Goal: Task Accomplishment & Management: Manage account settings

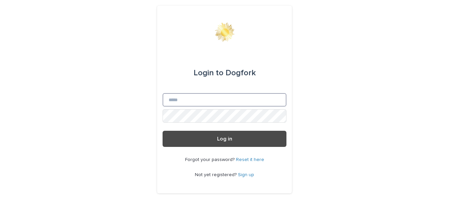
click at [270, 107] on input "Email" at bounding box center [224, 99] width 124 height 13
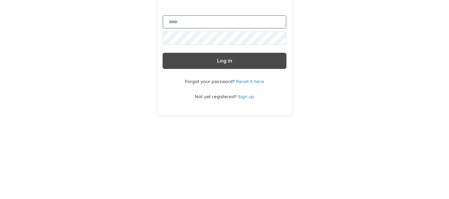
click at [261, 107] on input "Email" at bounding box center [224, 99] width 124 height 13
type input "**********"
click at [162, 131] on button "Log in" at bounding box center [224, 139] width 124 height 16
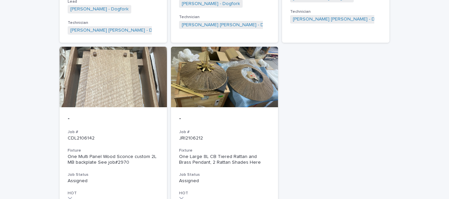
scroll to position [254, 0]
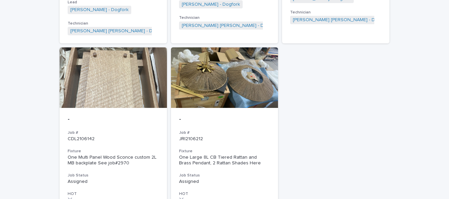
click at [135, 116] on p "-" at bounding box center [113, 119] width 91 height 7
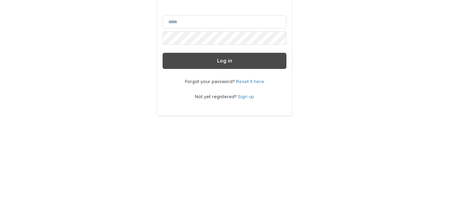
click at [242, 107] on input "Email" at bounding box center [224, 99] width 124 height 13
type input "**********"
click at [162, 131] on button "Log in" at bounding box center [224, 139] width 124 height 16
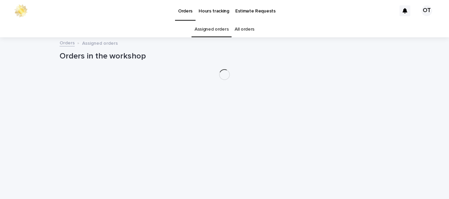
click at [248, 30] on link "All orders" at bounding box center [244, 30] width 20 height 16
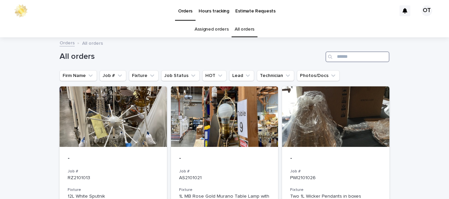
click at [360, 57] on input "Search" at bounding box center [357, 56] width 64 height 11
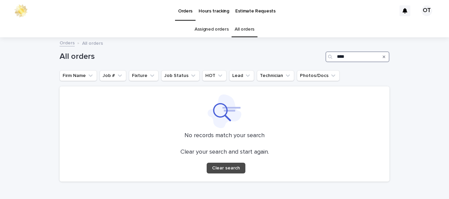
type input "****"
click at [211, 30] on link "Assigned orders" at bounding box center [211, 30] width 34 height 16
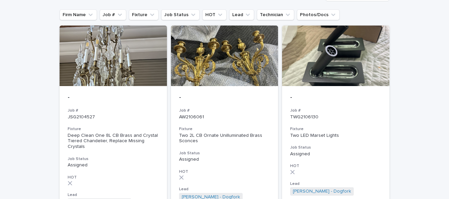
scroll to position [53, 0]
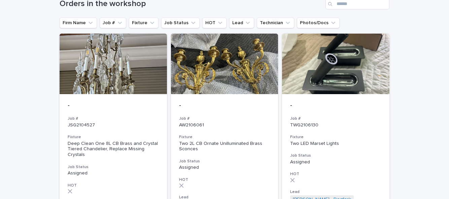
click at [240, 72] on div at bounding box center [224, 64] width 107 height 61
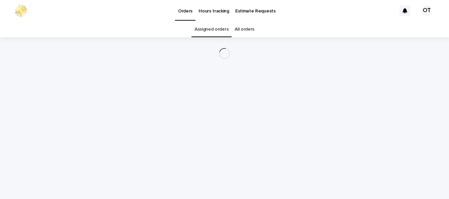
scroll to position [22, 0]
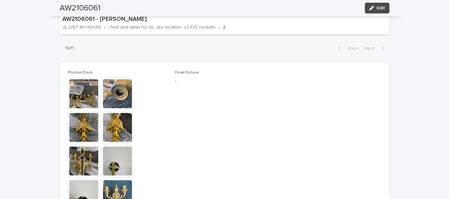
scroll to position [316, 0]
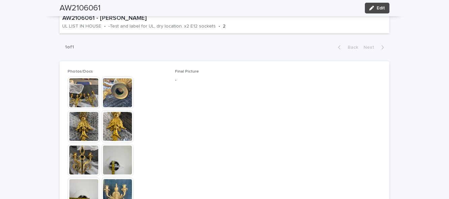
click at [122, 178] on img at bounding box center [117, 194] width 32 height 32
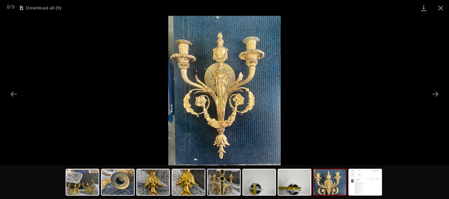
click at [436, 7] on button "Close gallery" at bounding box center [440, 8] width 17 height 16
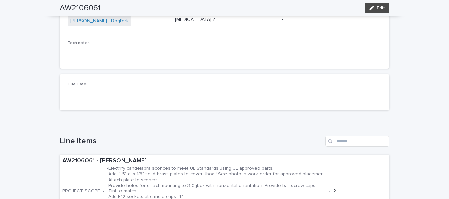
scroll to position [0, 0]
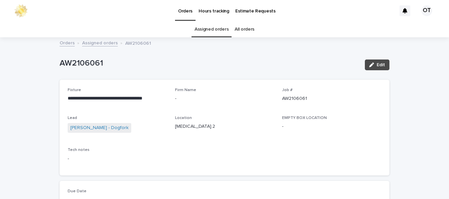
click at [220, 22] on link "Assigned orders" at bounding box center [211, 30] width 34 height 16
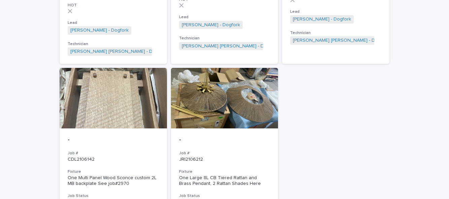
scroll to position [233, 0]
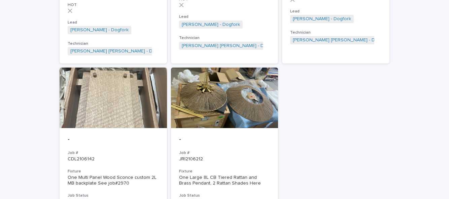
click at [236, 128] on div "- Job # JRI2106212 Fixture One Large 8L CB Tiered Rattan and Brass Pendant, 2 R…" at bounding box center [224, 200] width 107 height 145
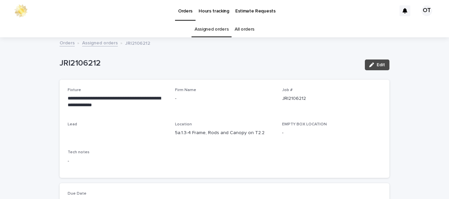
click at [381, 65] on span "Edit" at bounding box center [380, 65] width 8 height 5
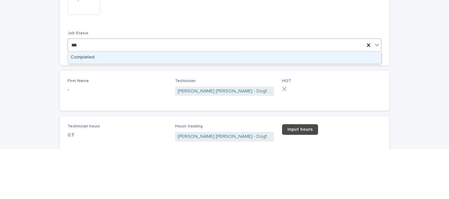
click at [283, 108] on div "Completed" at bounding box center [224, 108] width 313 height 12
type input "***"
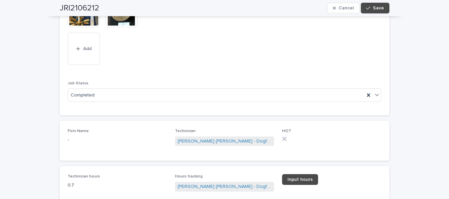
click at [377, 11] on button "Save" at bounding box center [375, 8] width 29 height 11
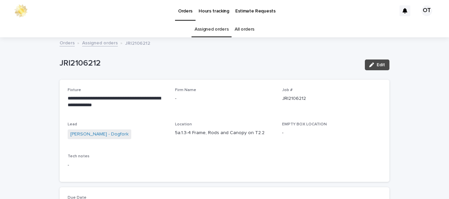
click at [217, 30] on link "Assigned orders" at bounding box center [211, 30] width 34 height 16
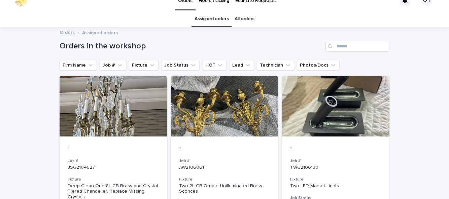
scroll to position [9, 0]
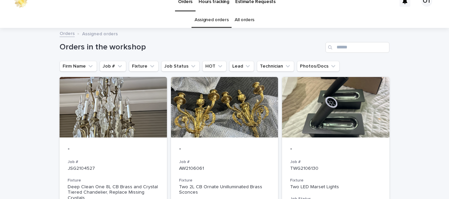
click at [361, 114] on div at bounding box center [335, 107] width 107 height 61
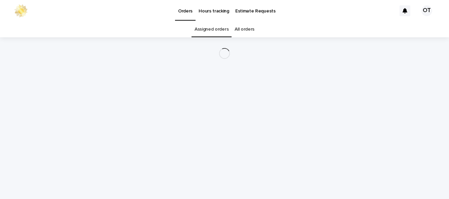
scroll to position [22, 0]
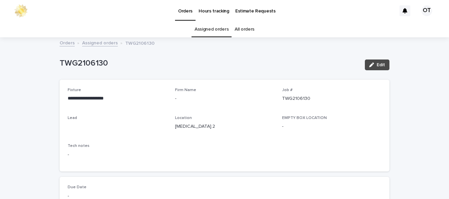
click at [376, 60] on button "Edit" at bounding box center [377, 65] width 25 height 11
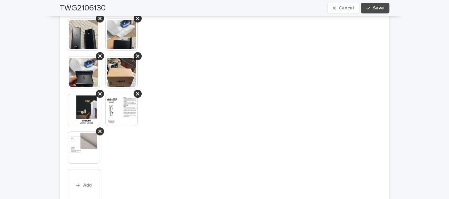
scroll to position [522, 0]
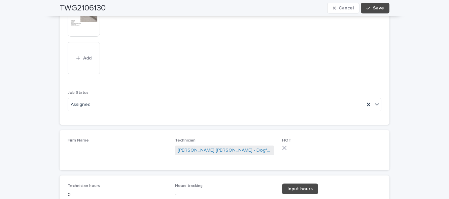
click at [371, 99] on div at bounding box center [368, 105] width 8 height 12
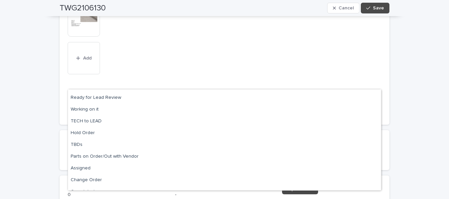
scroll to position [64, 0]
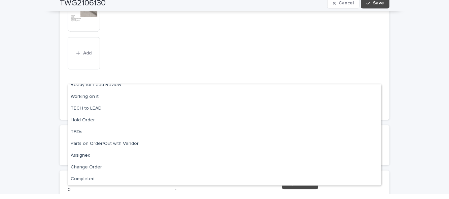
click at [341, 9] on span "Cancel" at bounding box center [345, 8] width 15 height 5
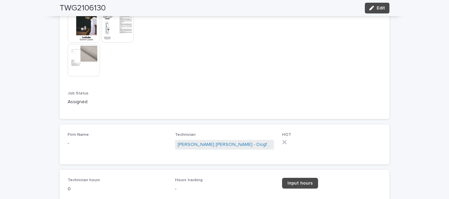
scroll to position [46, 0]
